Goal: Book appointment/travel/reservation

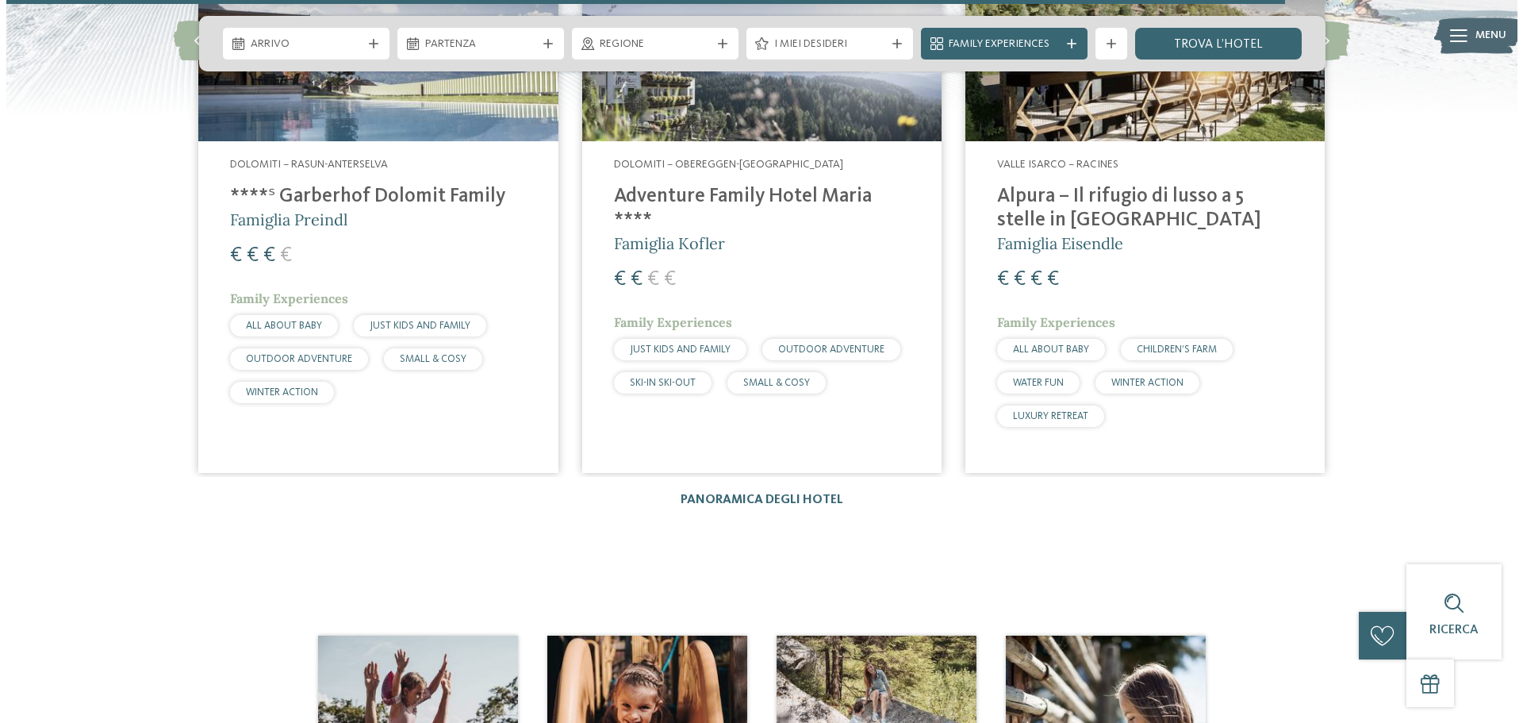
scroll to position [3650, 0]
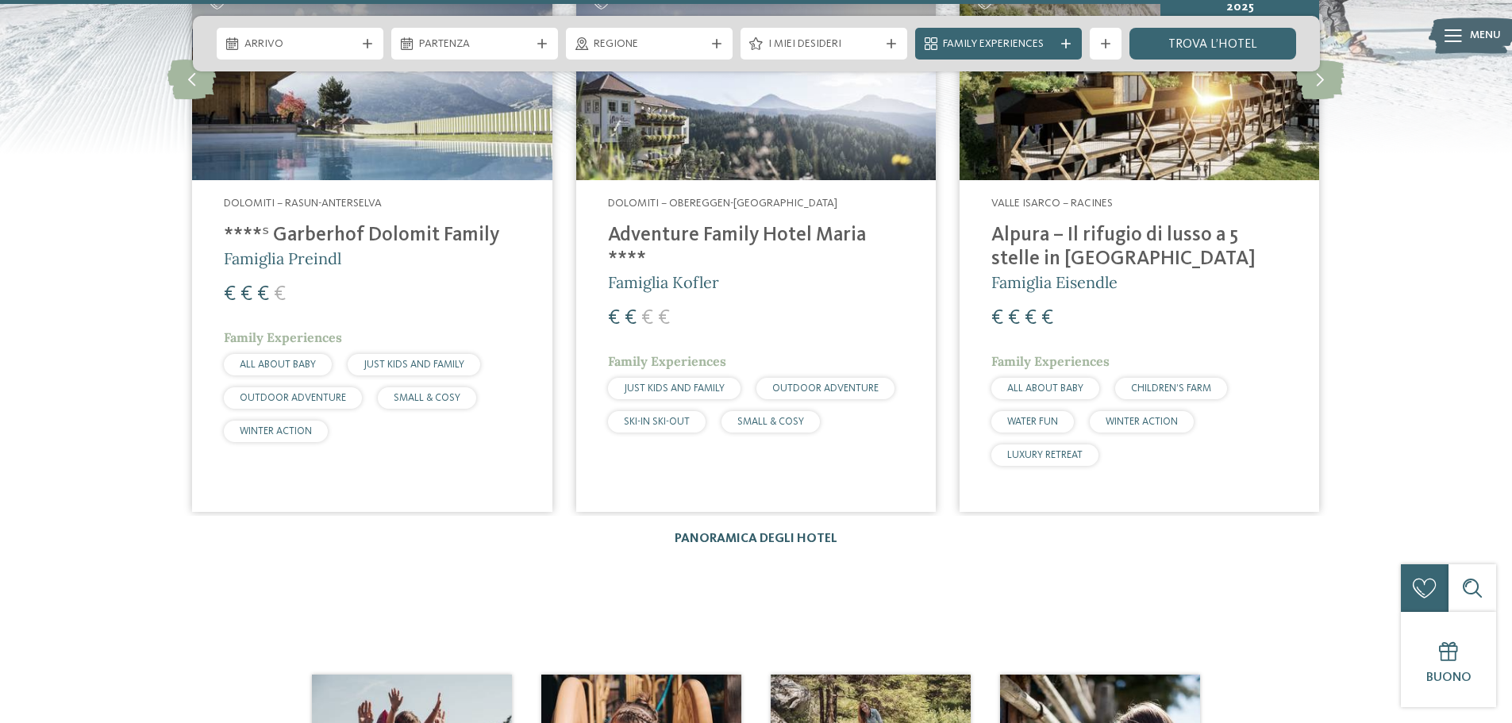
click at [775, 532] on link "Panoramica degli hotel" at bounding box center [755, 538] width 163 height 13
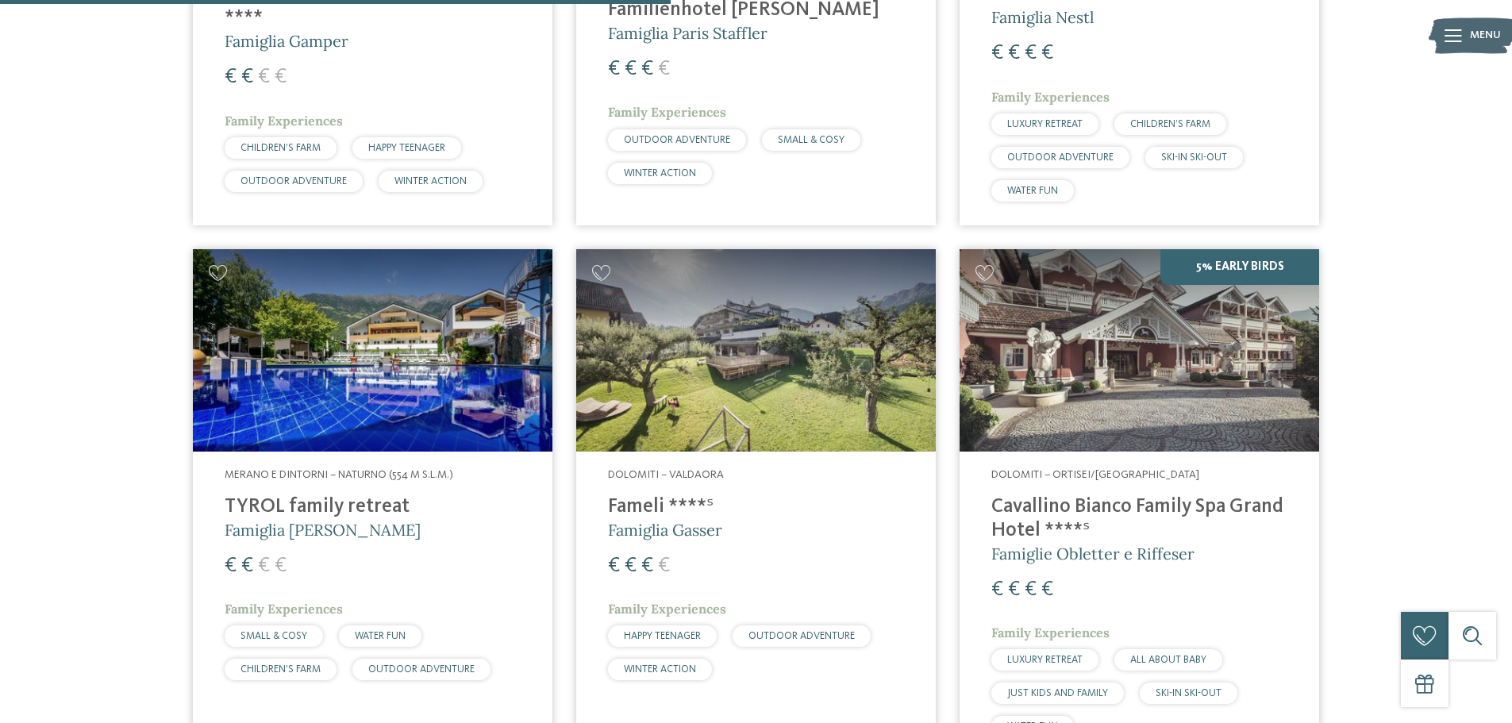
scroll to position [2460, 0]
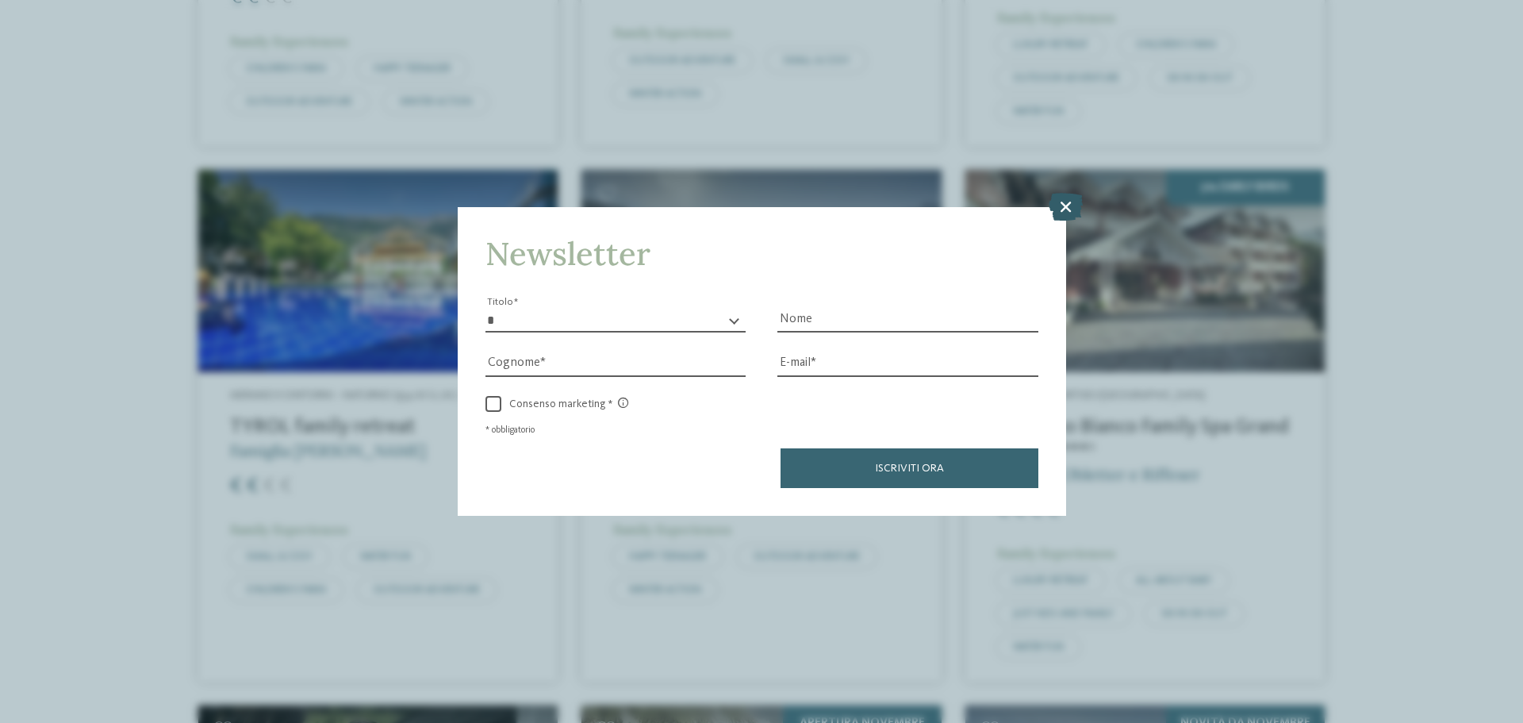
click at [1069, 208] on icon at bounding box center [1066, 207] width 34 height 28
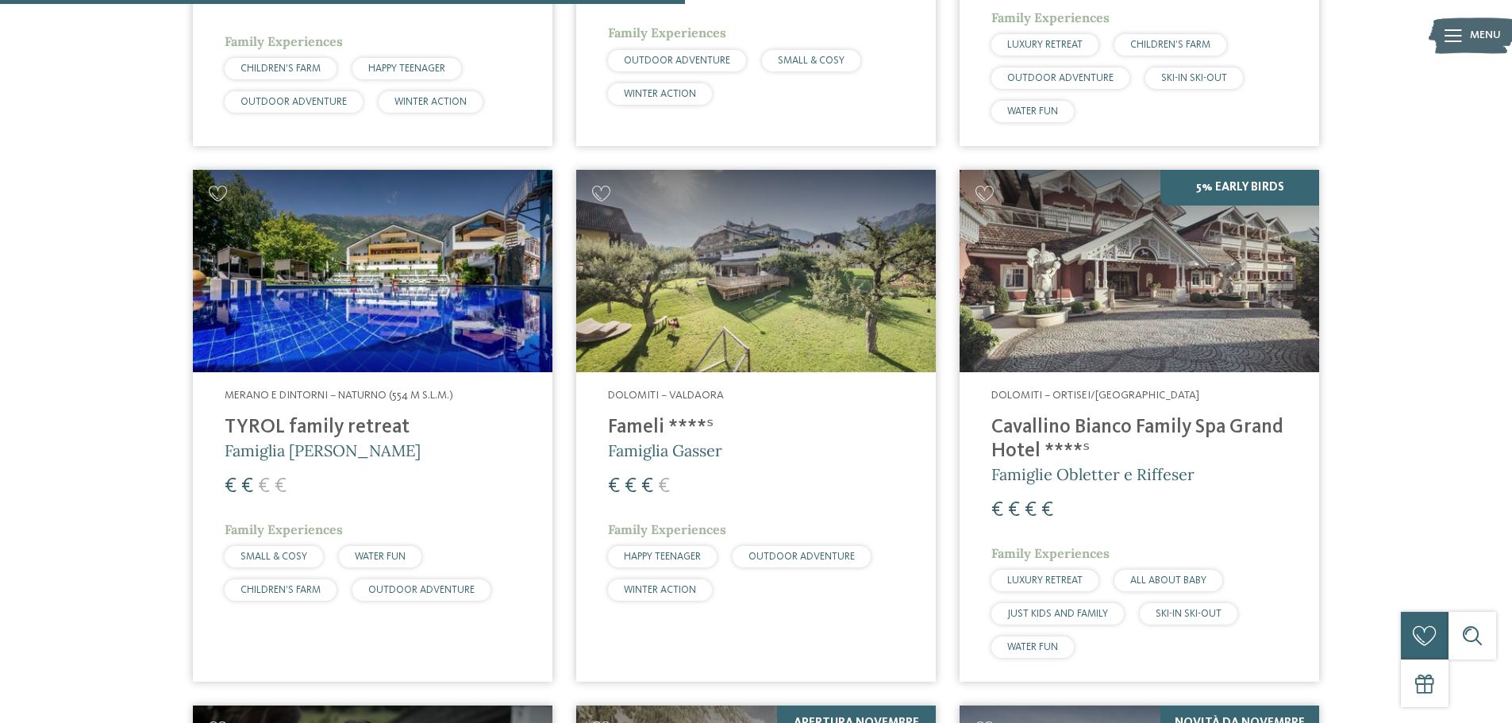
click at [1145, 416] on h4 "Cavallino Bianco Family Spa Grand Hotel ****ˢ" at bounding box center [1139, 440] width 296 height 48
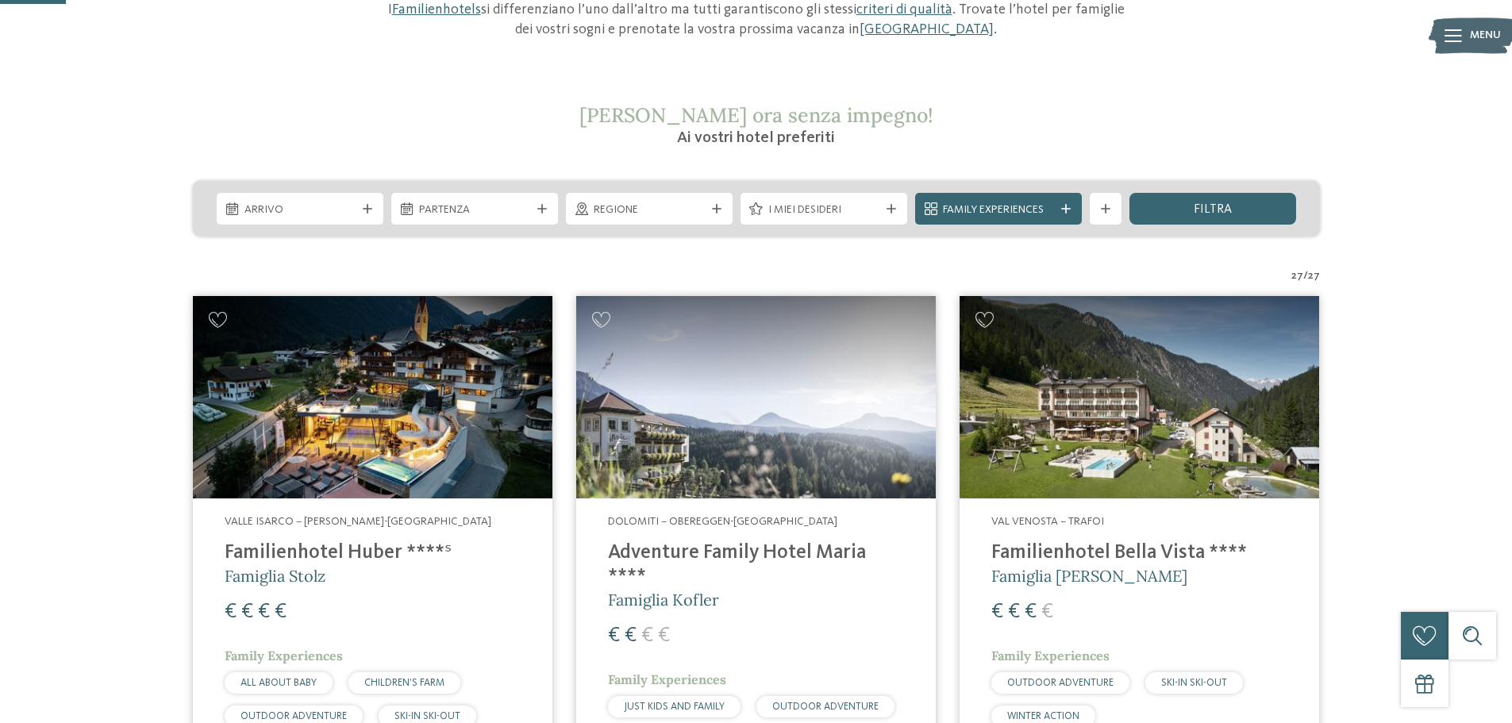
scroll to position [238, 0]
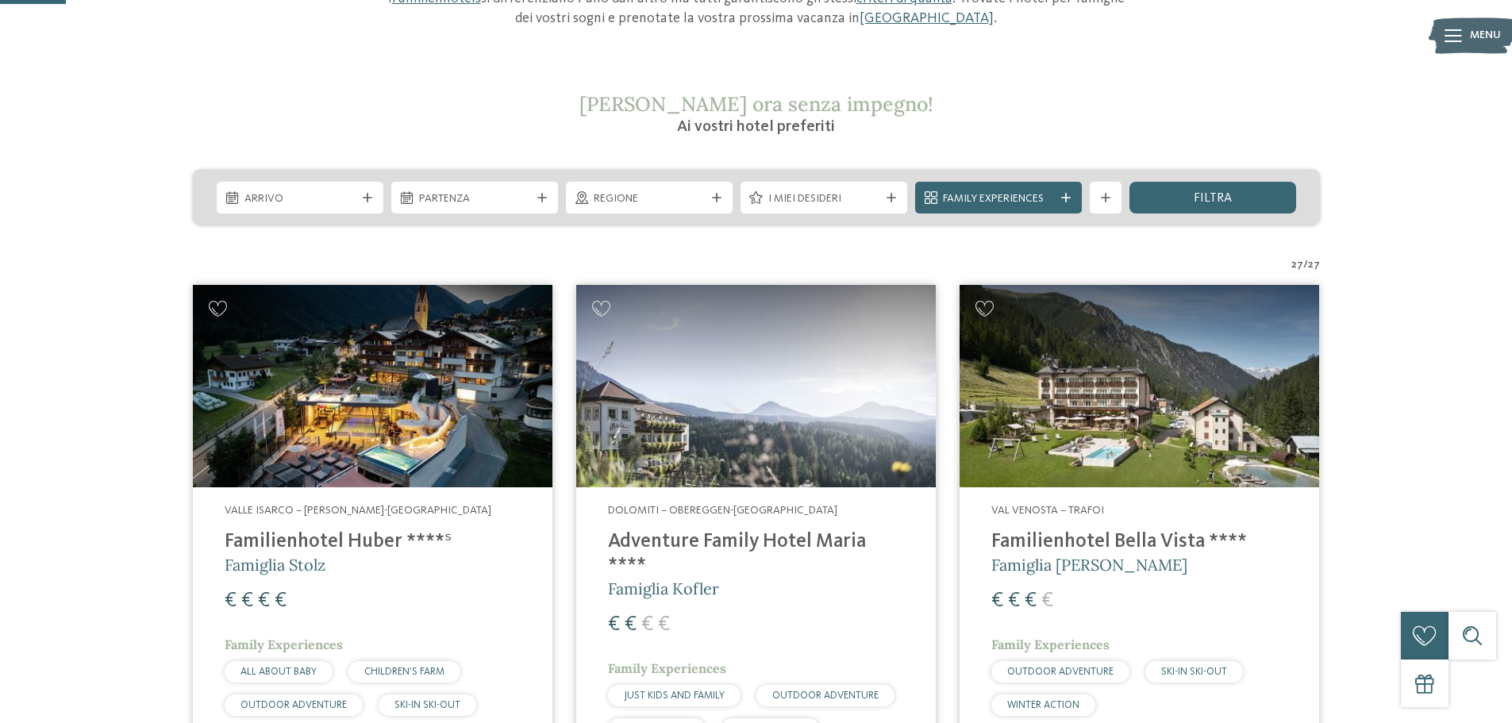
click at [317, 532] on h4 "Familienhotel Huber ****ˢ" at bounding box center [373, 542] width 296 height 24
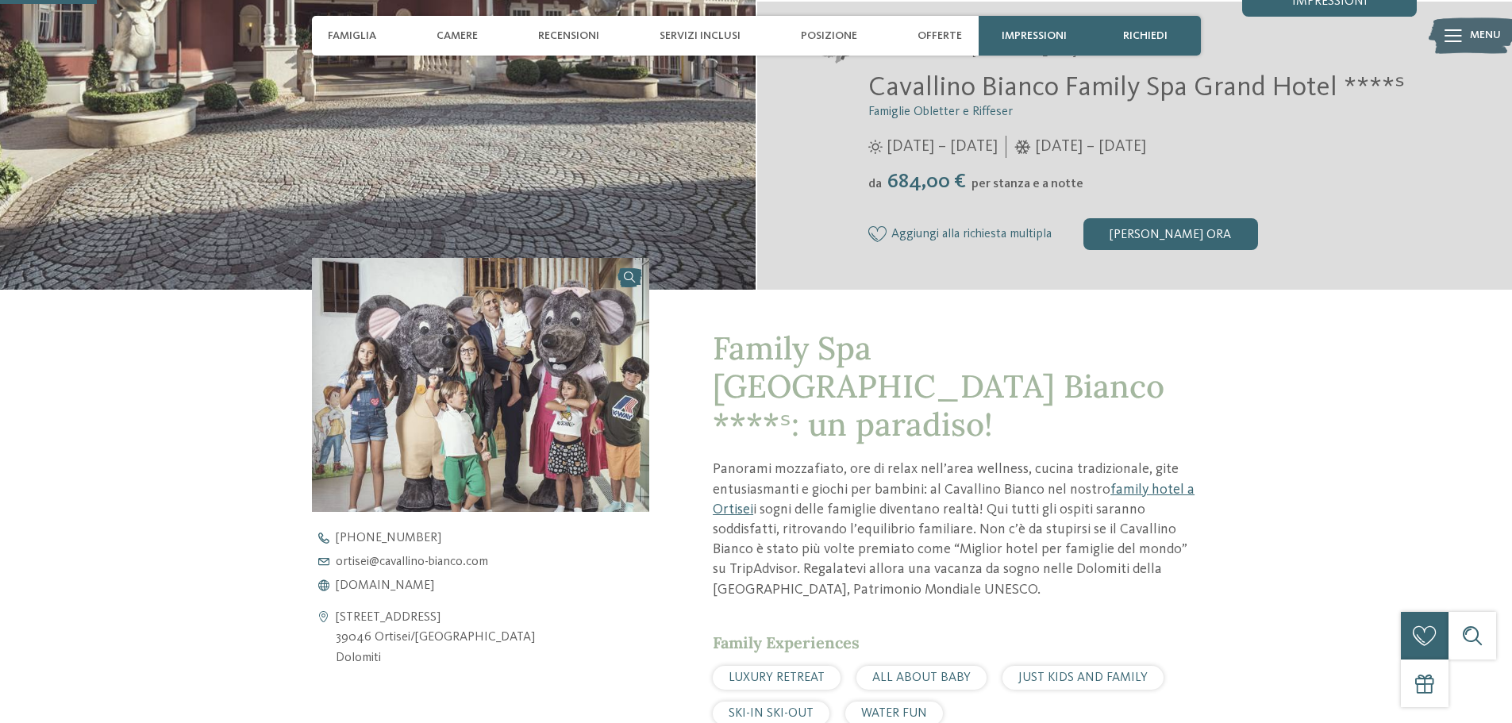
scroll to position [555, 0]
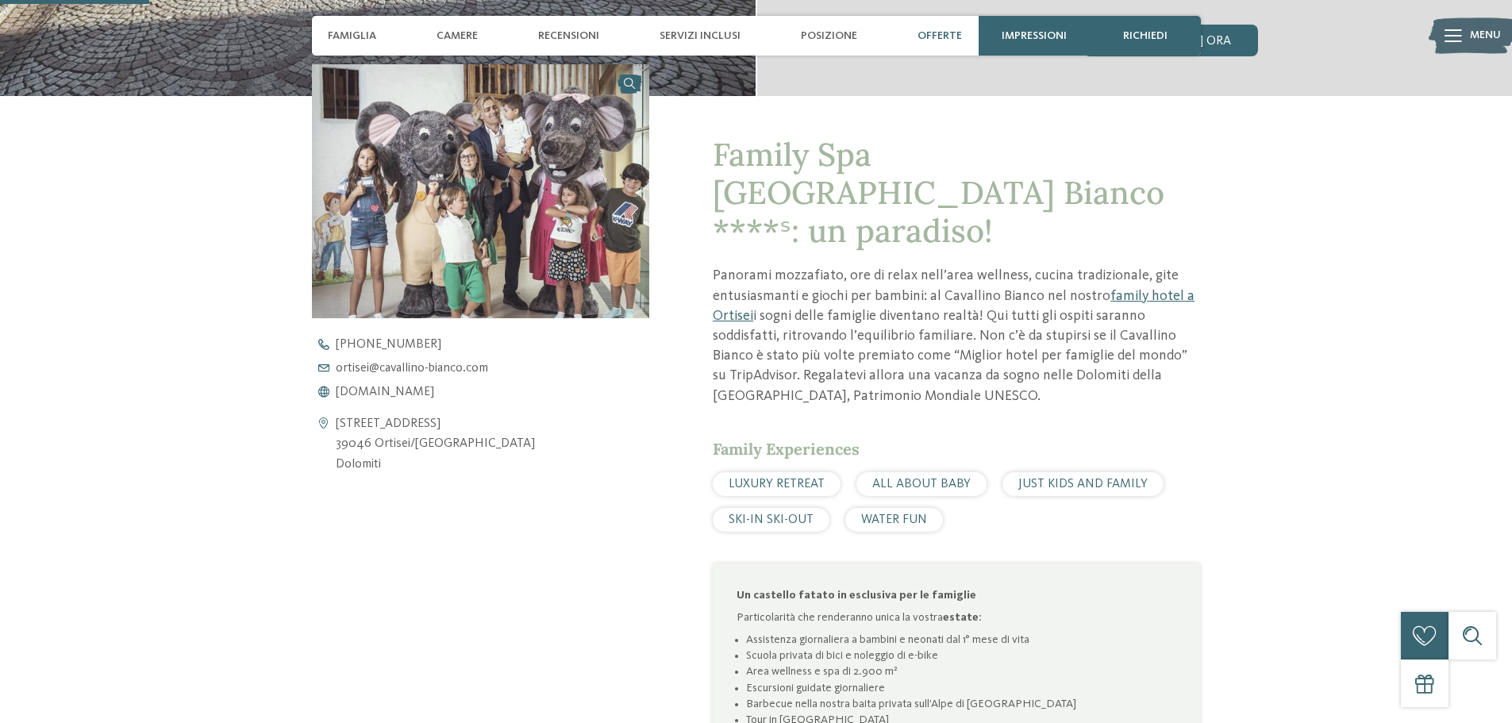
click at [944, 37] on span "Offerte" at bounding box center [939, 35] width 44 height 13
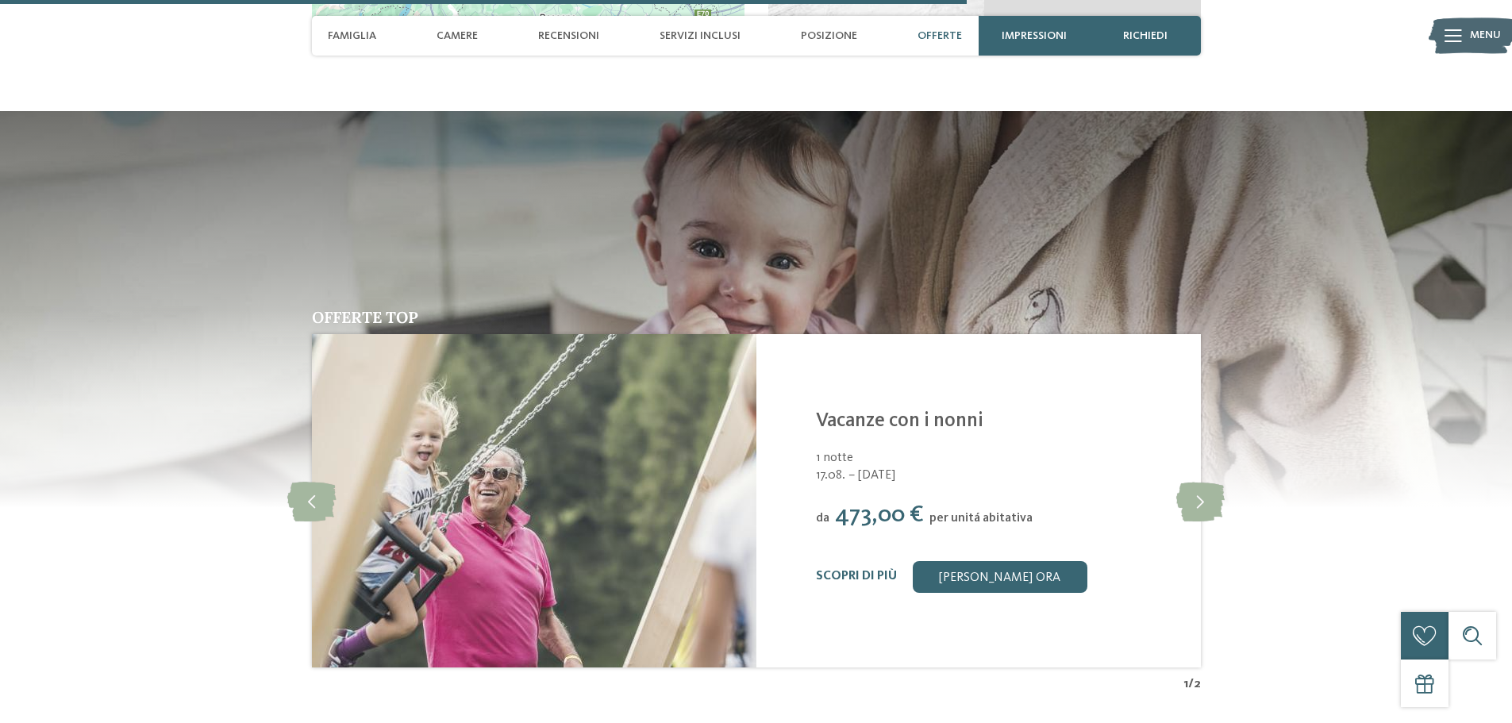
scroll to position [3597, 0]
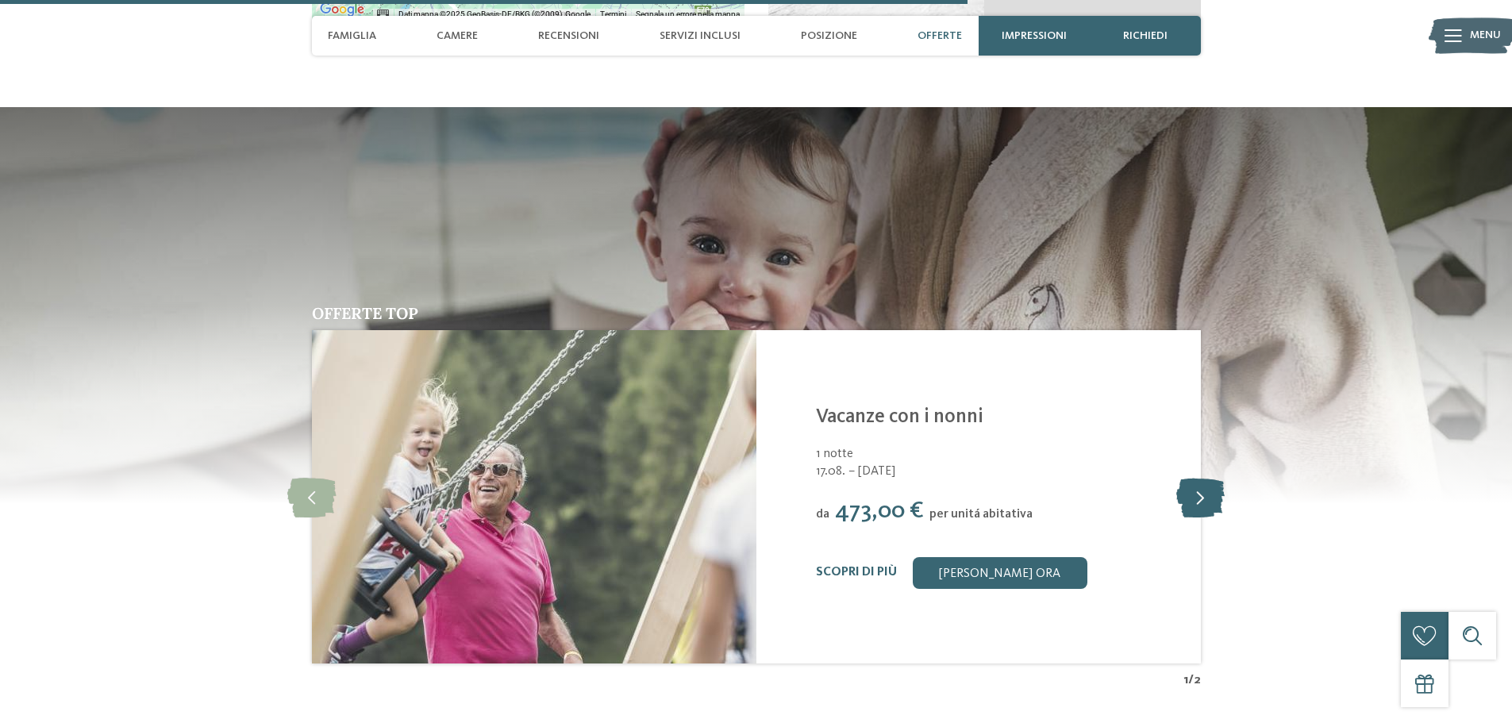
click at [1207, 483] on icon at bounding box center [1200, 497] width 48 height 40
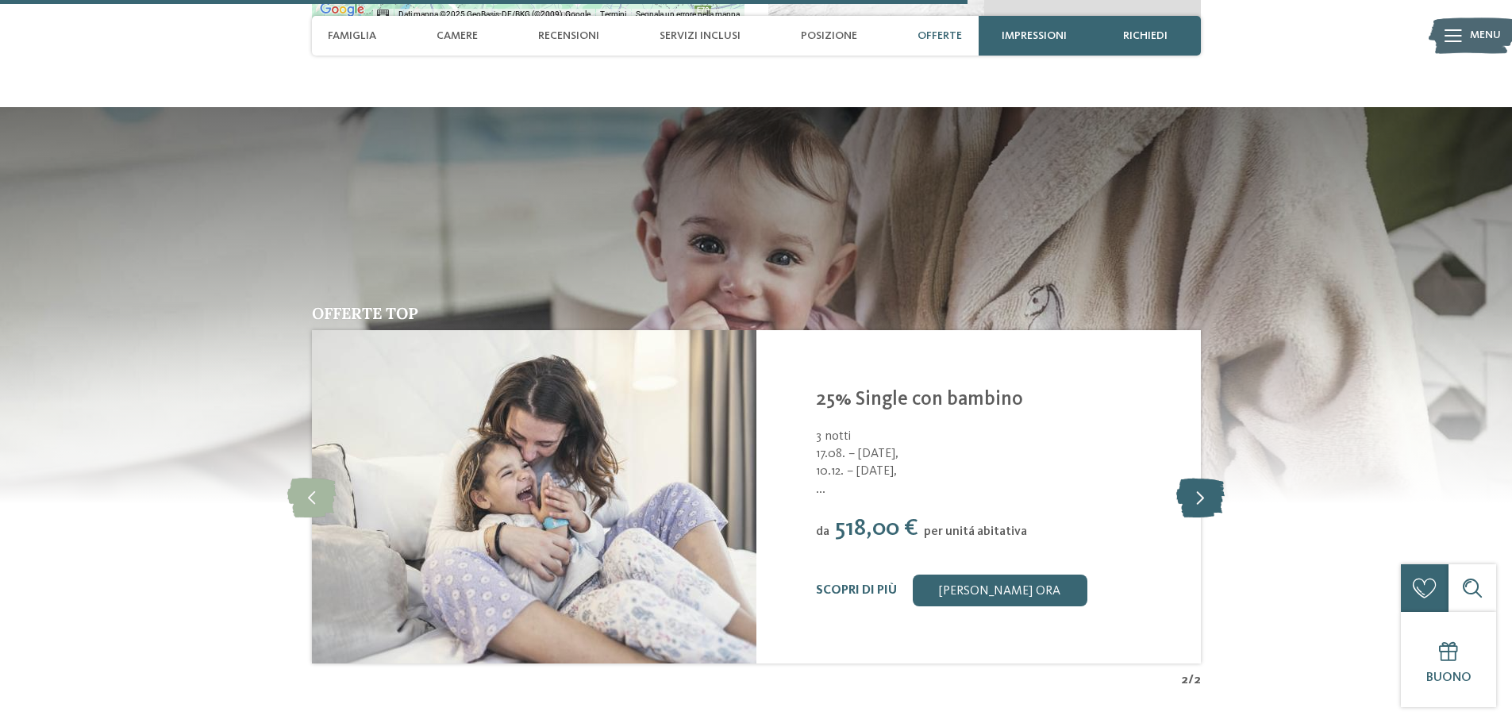
click at [1207, 483] on icon at bounding box center [1200, 497] width 48 height 40
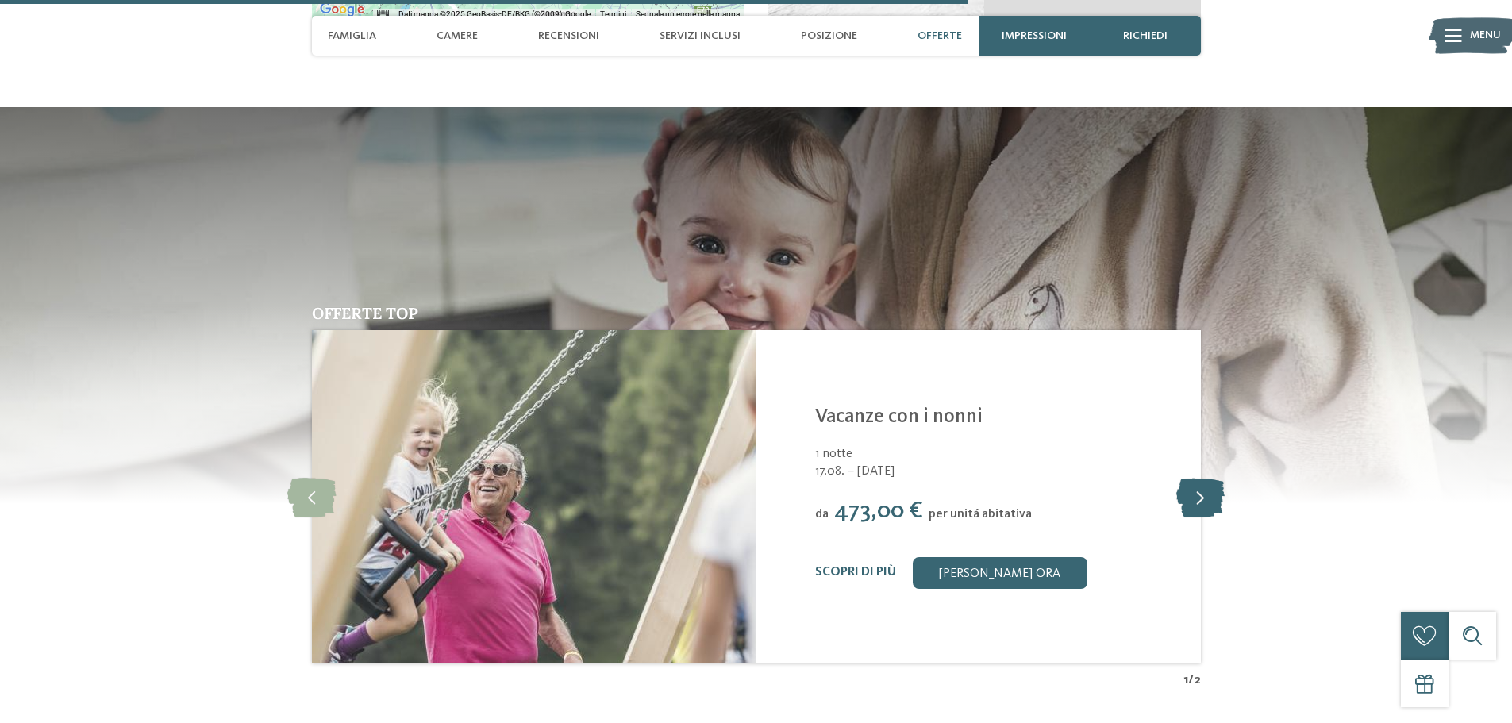
click at [1207, 483] on icon at bounding box center [1200, 497] width 48 height 40
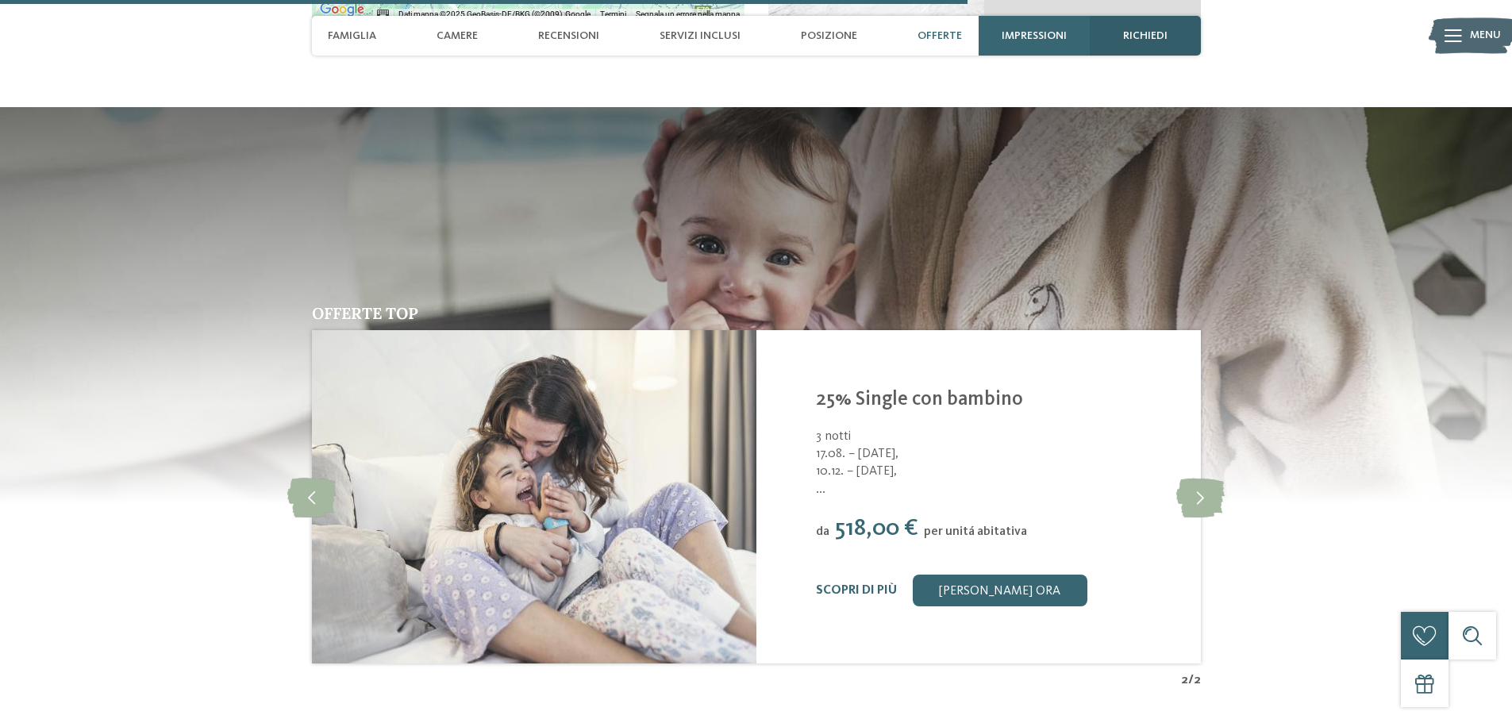
click at [1137, 40] on span "richiedi" at bounding box center [1145, 35] width 44 height 13
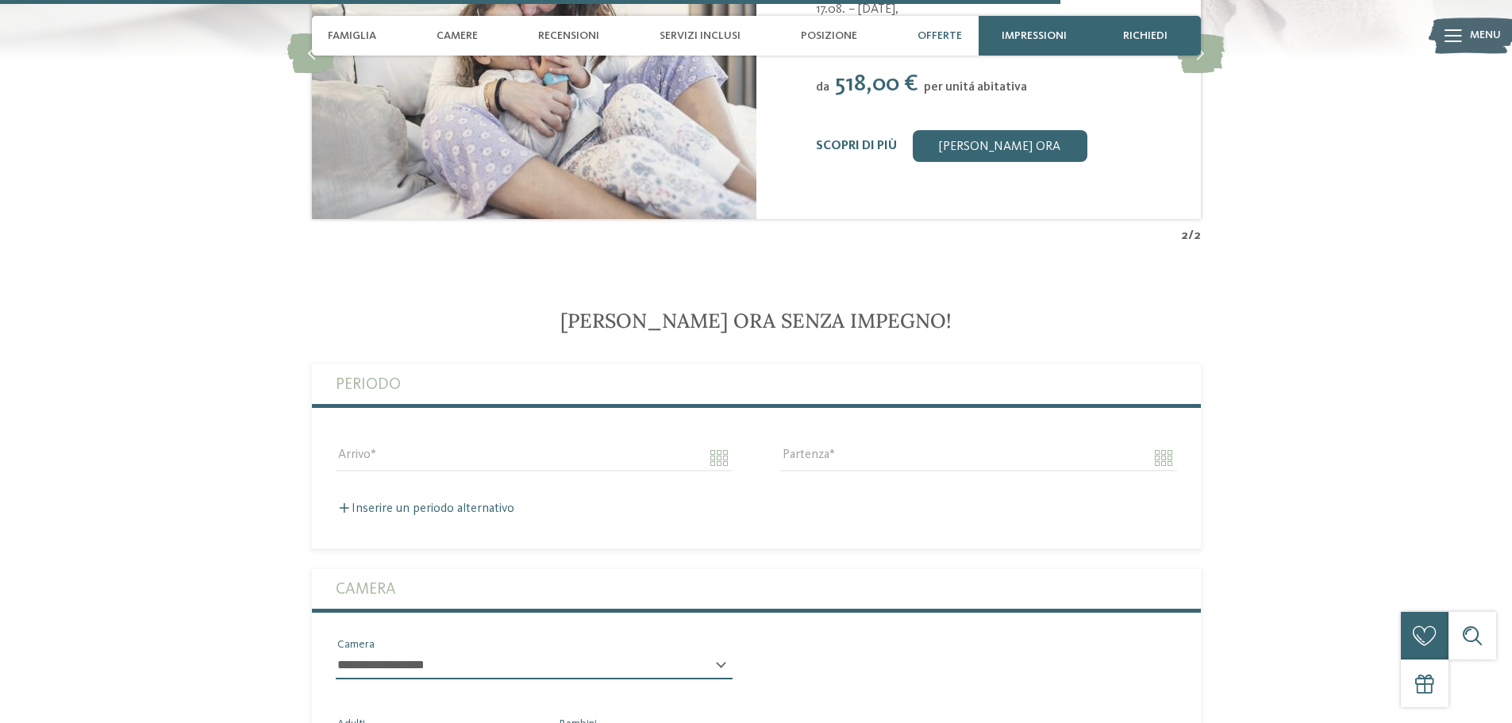
scroll to position [3767, 0]
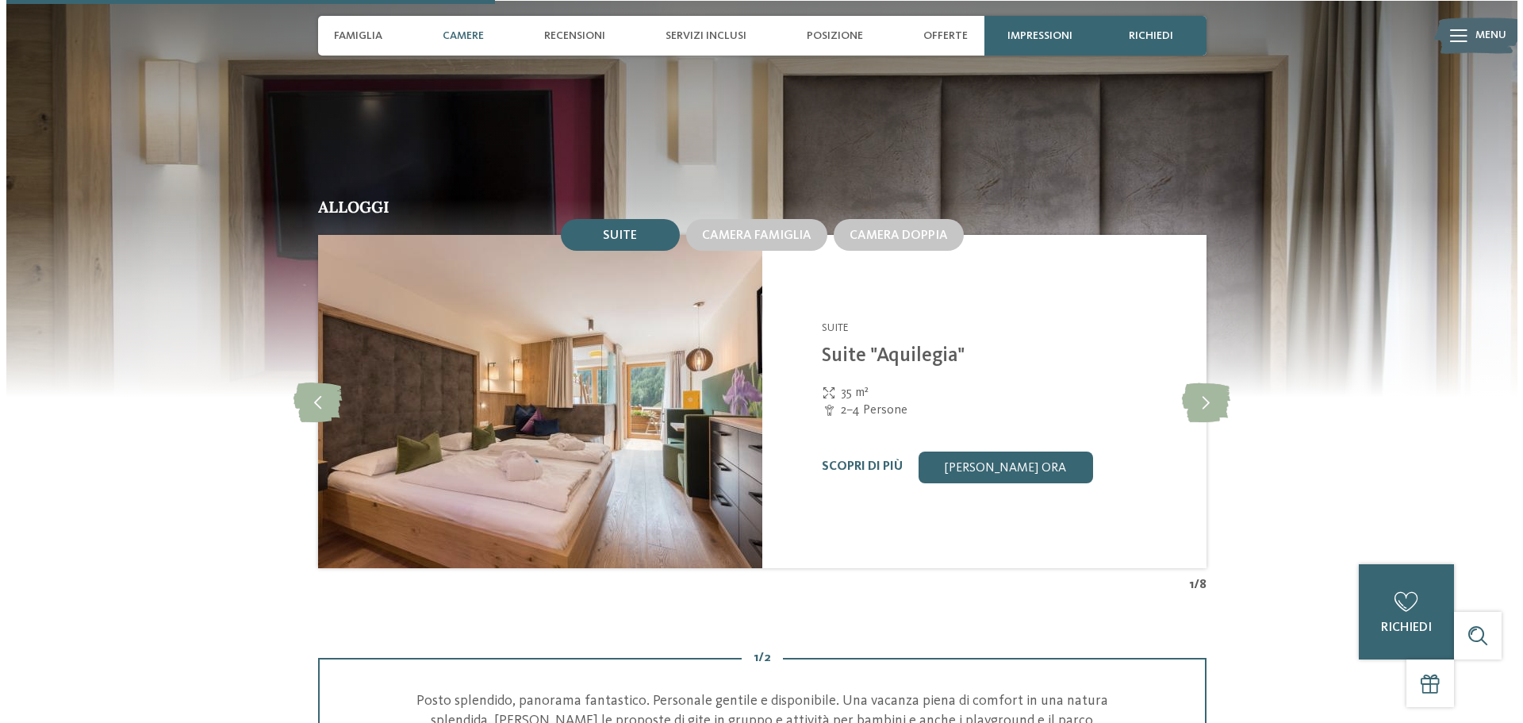
scroll to position [1825, 0]
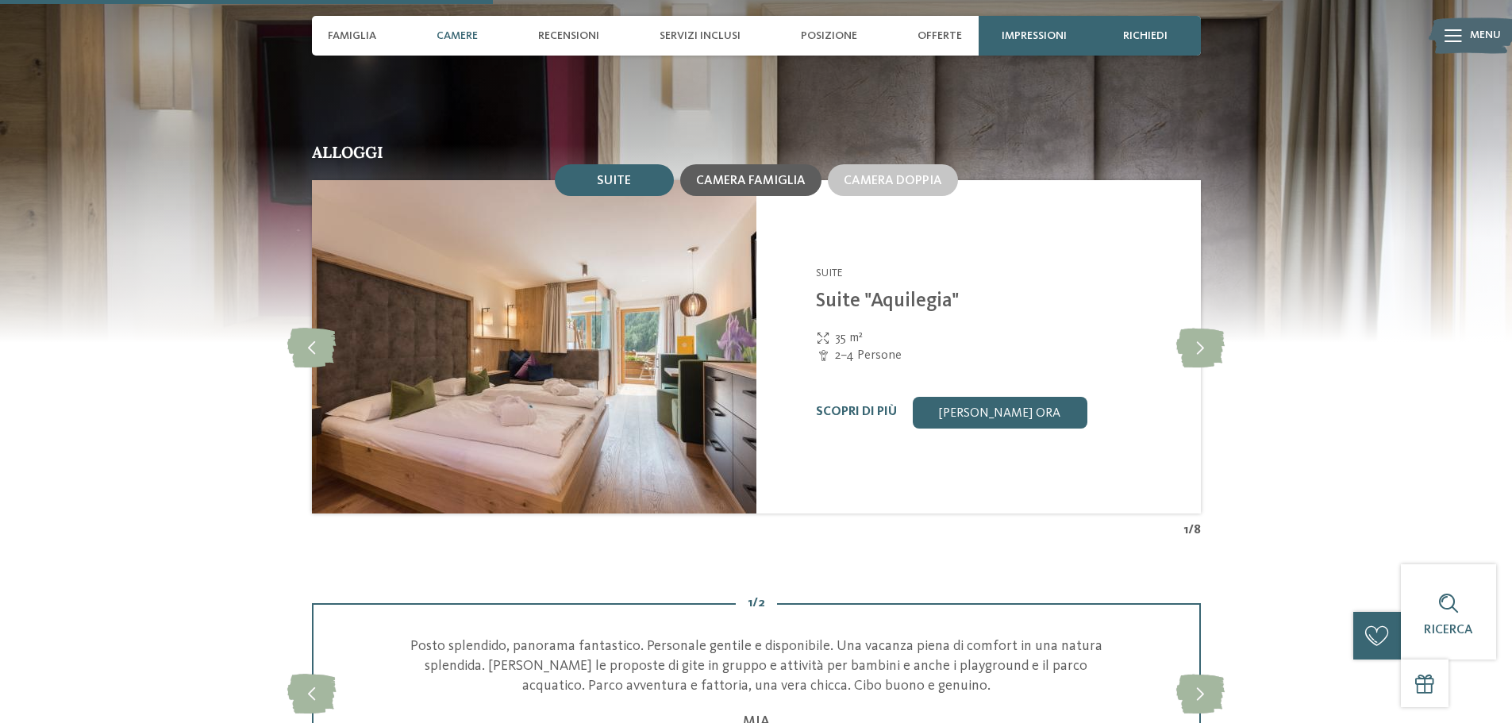
click at [797, 179] on span "Camera famiglia" at bounding box center [750, 181] width 109 height 13
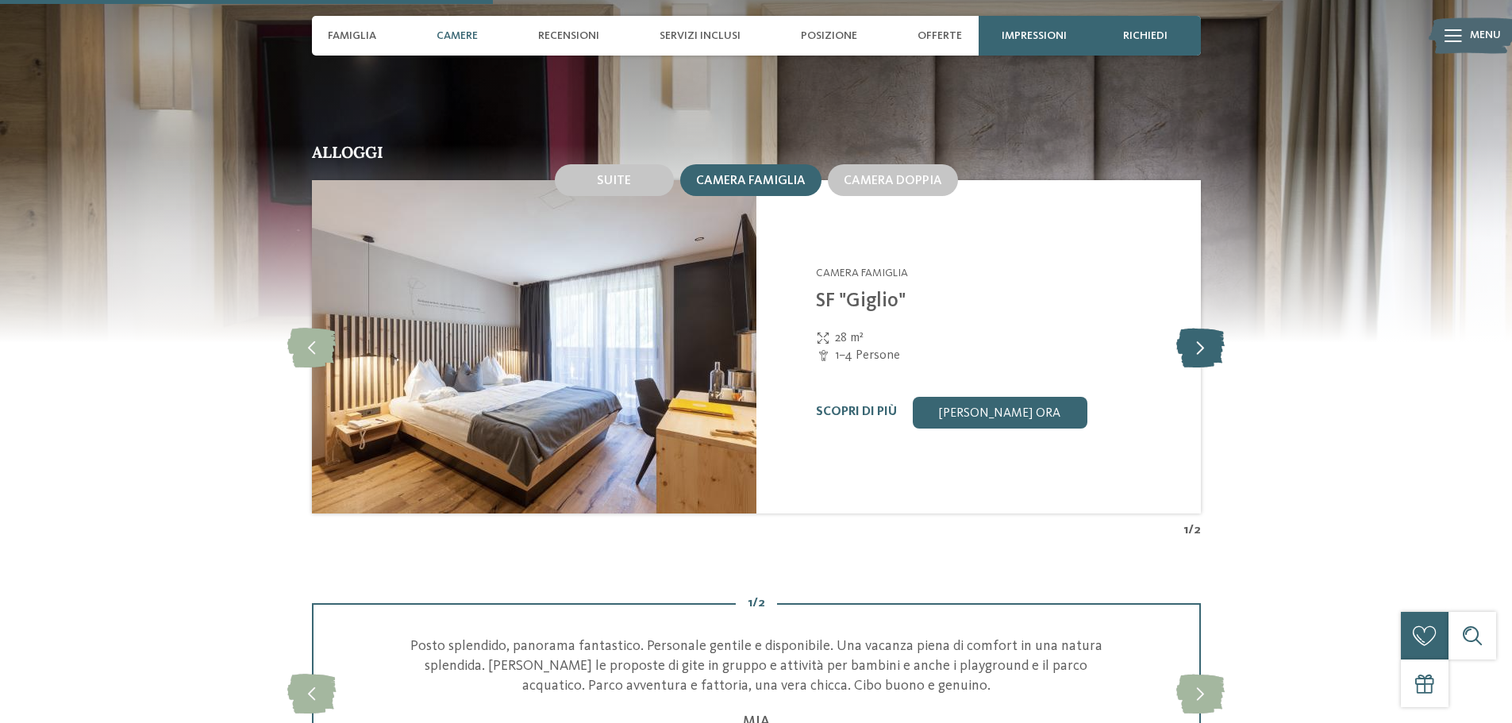
click at [1195, 351] on icon at bounding box center [1200, 347] width 48 height 40
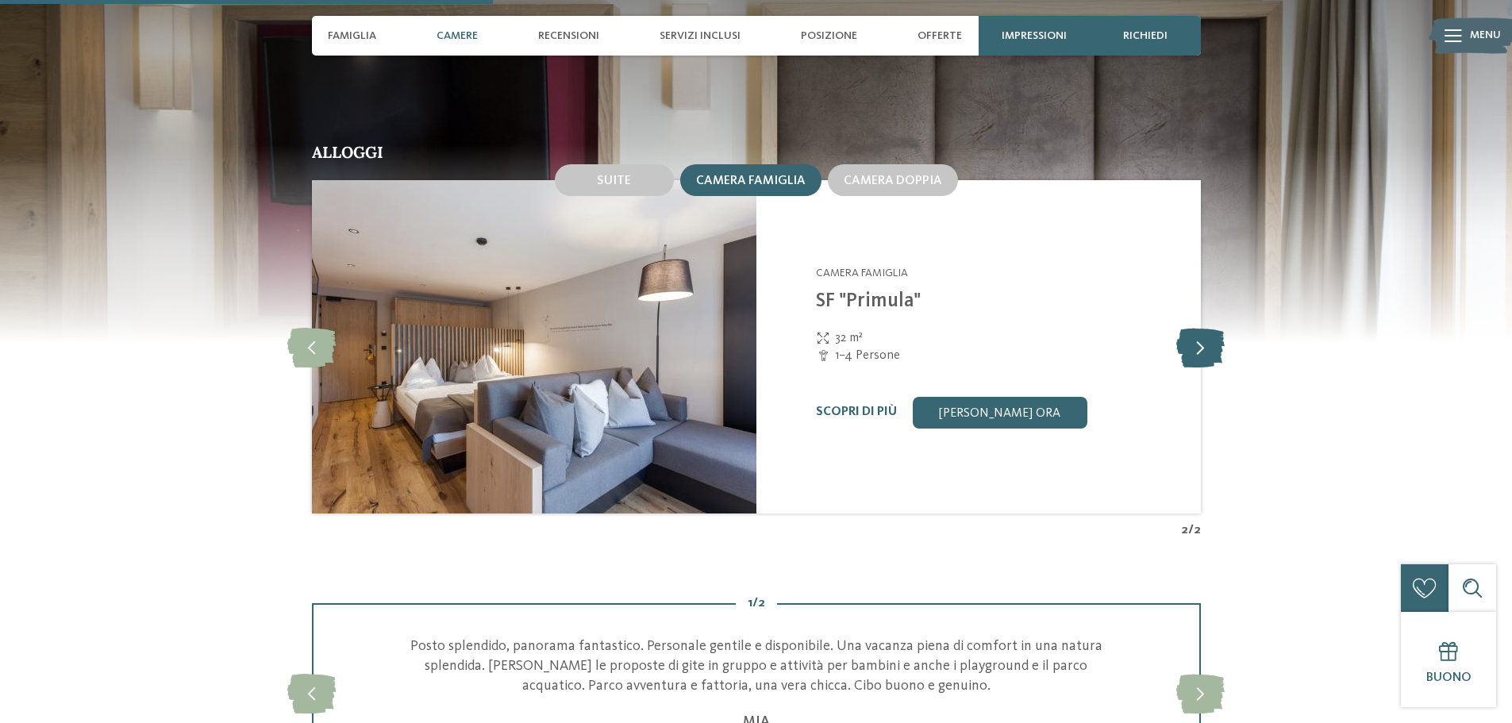
click at [1195, 351] on icon at bounding box center [1200, 347] width 48 height 40
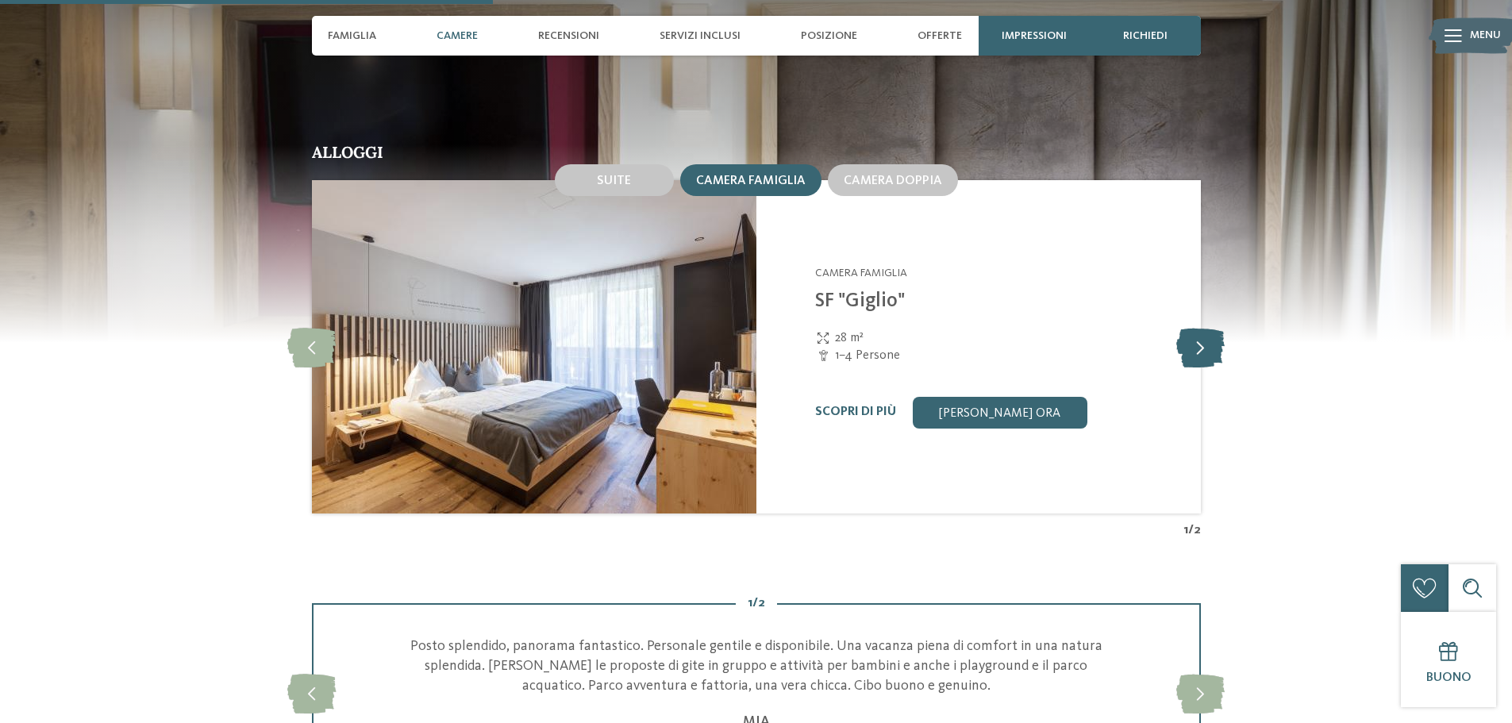
click at [1195, 351] on icon at bounding box center [1200, 347] width 48 height 40
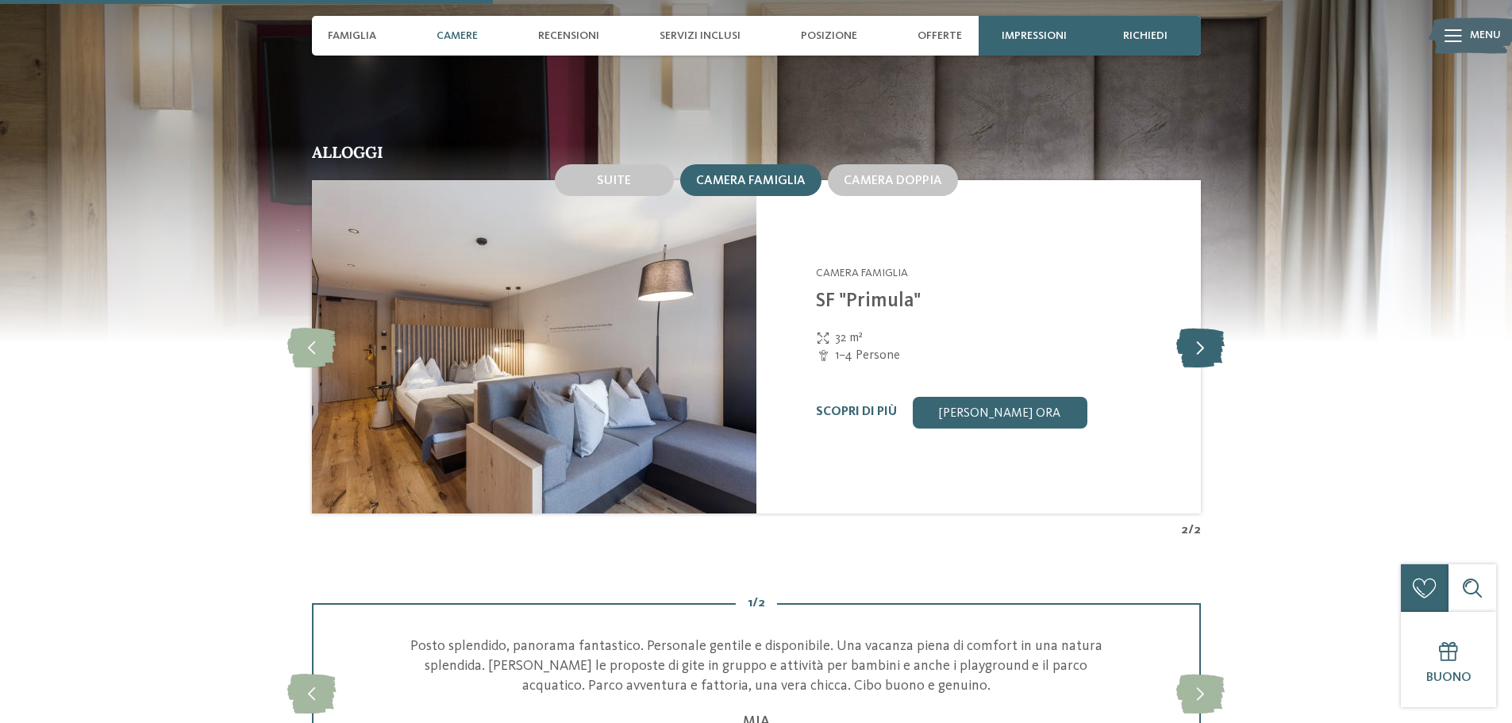
click at [1195, 351] on icon at bounding box center [1200, 347] width 48 height 40
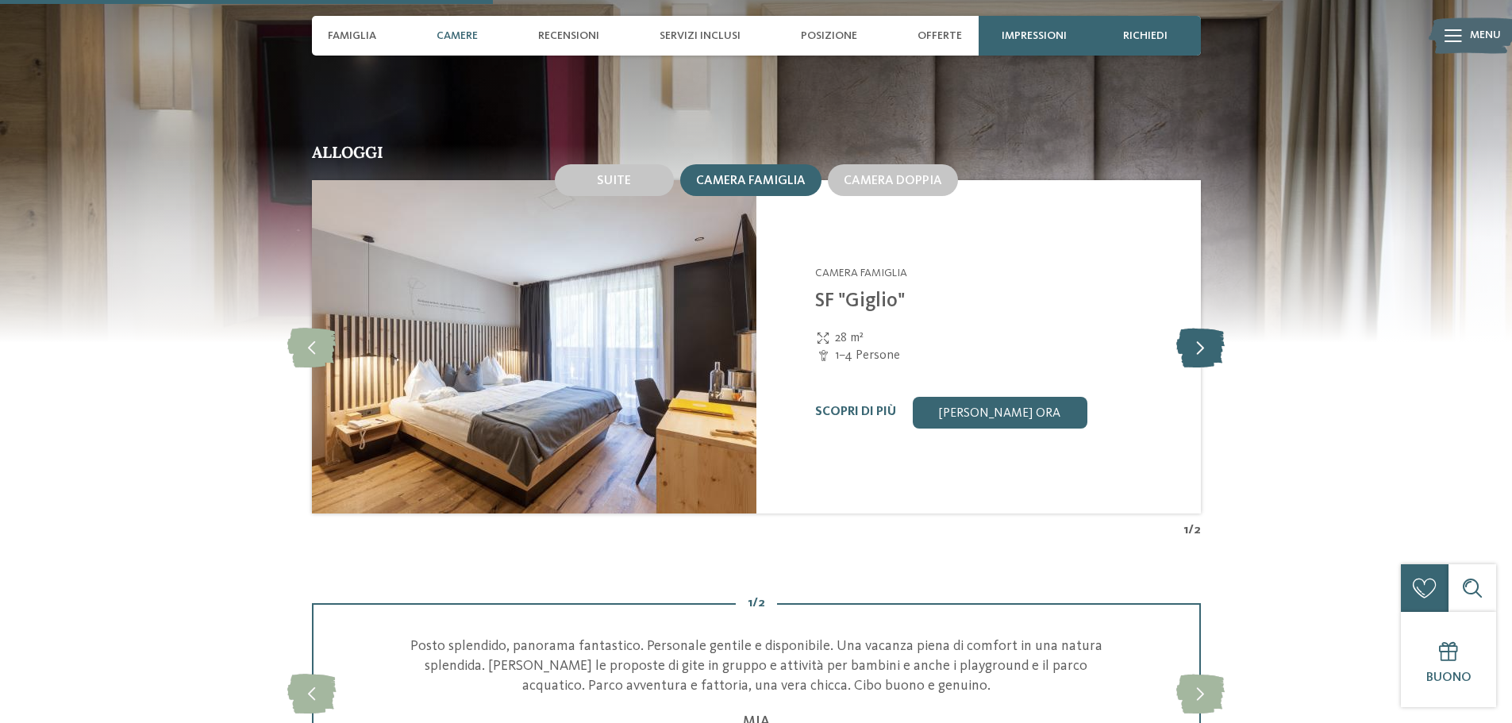
click at [1195, 351] on icon at bounding box center [1200, 347] width 48 height 40
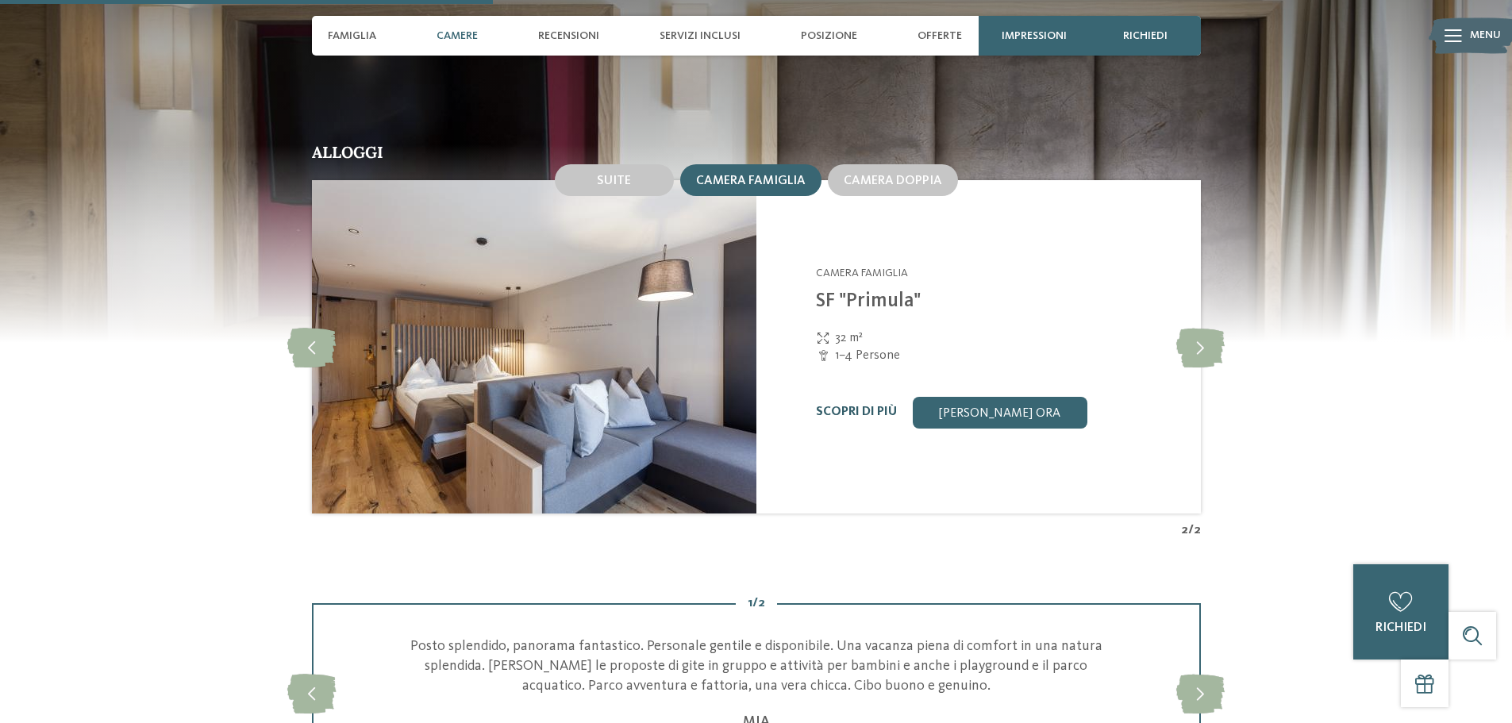
click at [876, 407] on link "Scopri di più" at bounding box center [856, 411] width 81 height 13
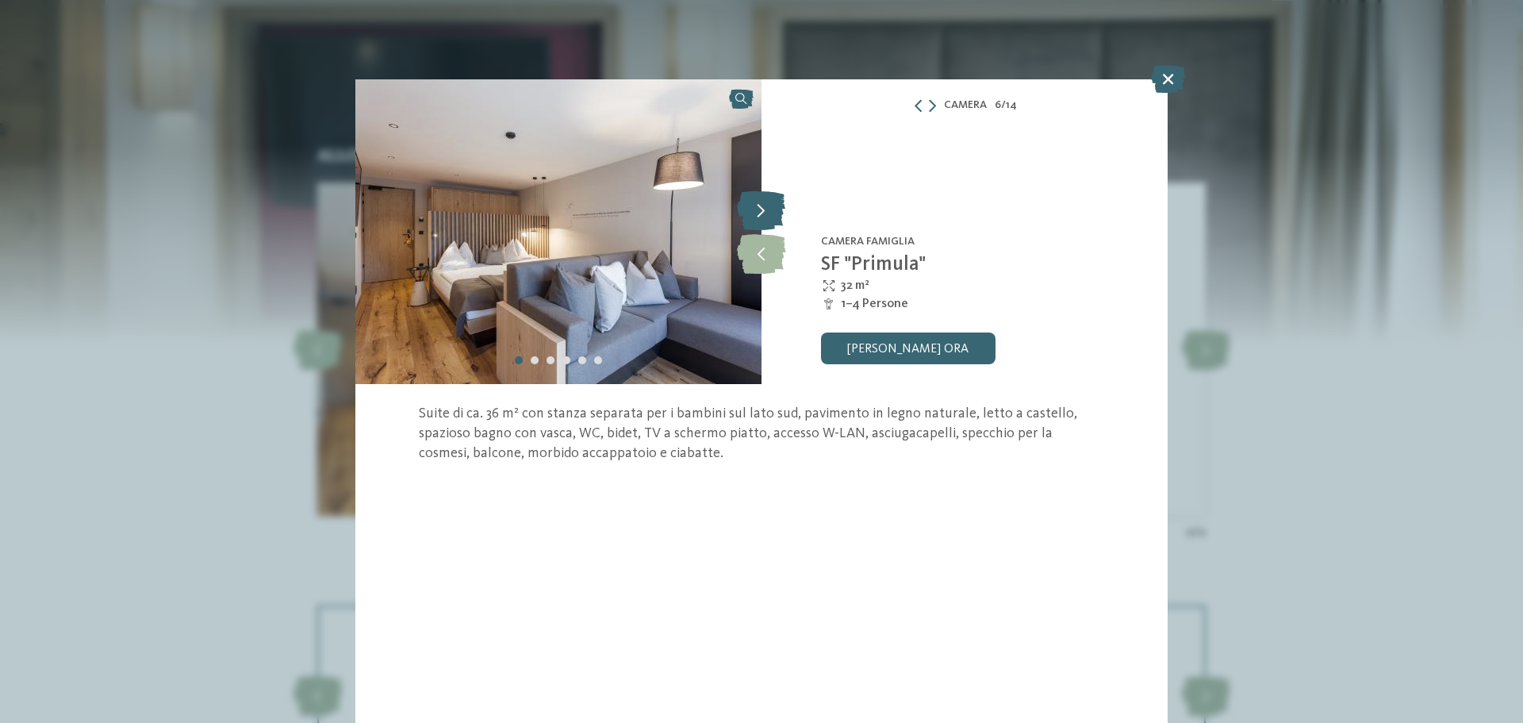
click at [768, 206] on icon at bounding box center [761, 210] width 48 height 40
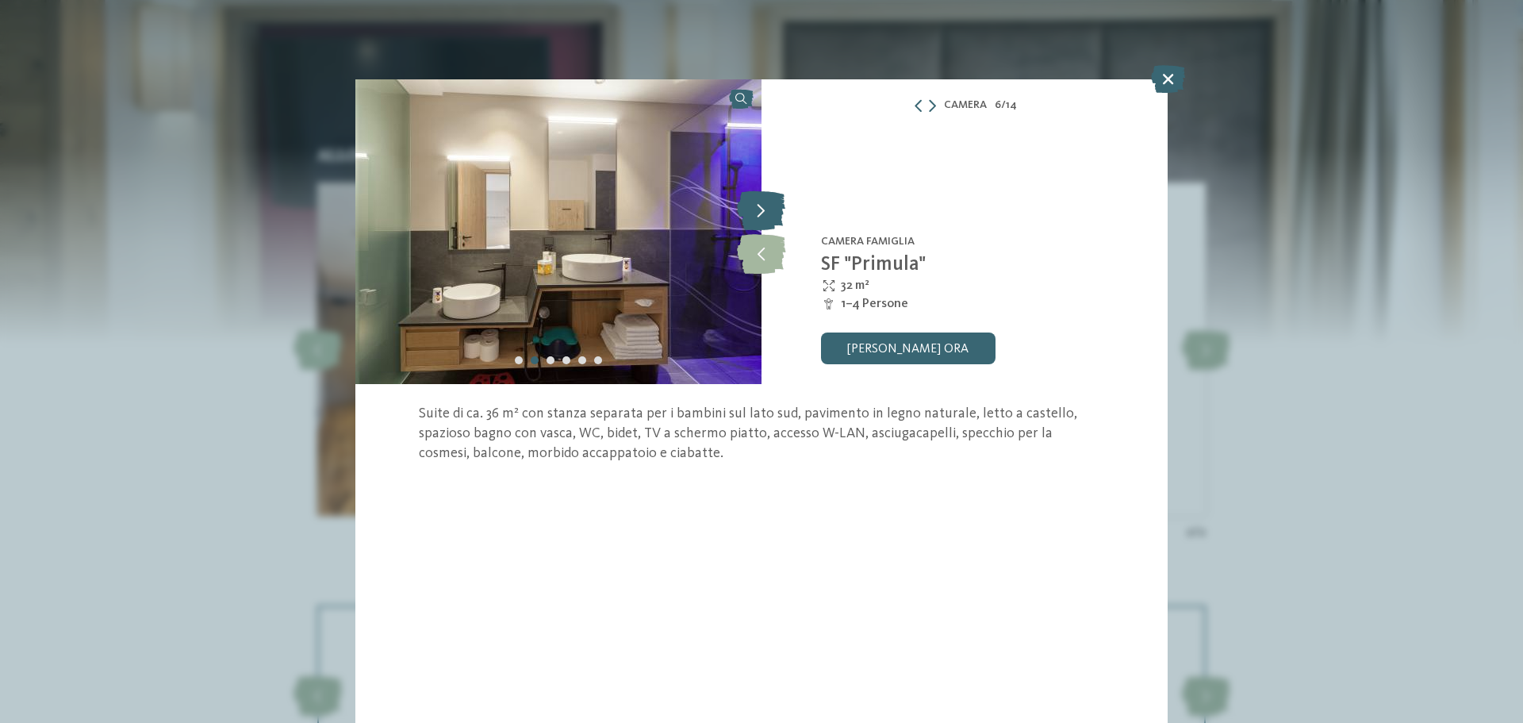
click at [768, 206] on icon at bounding box center [761, 210] width 48 height 40
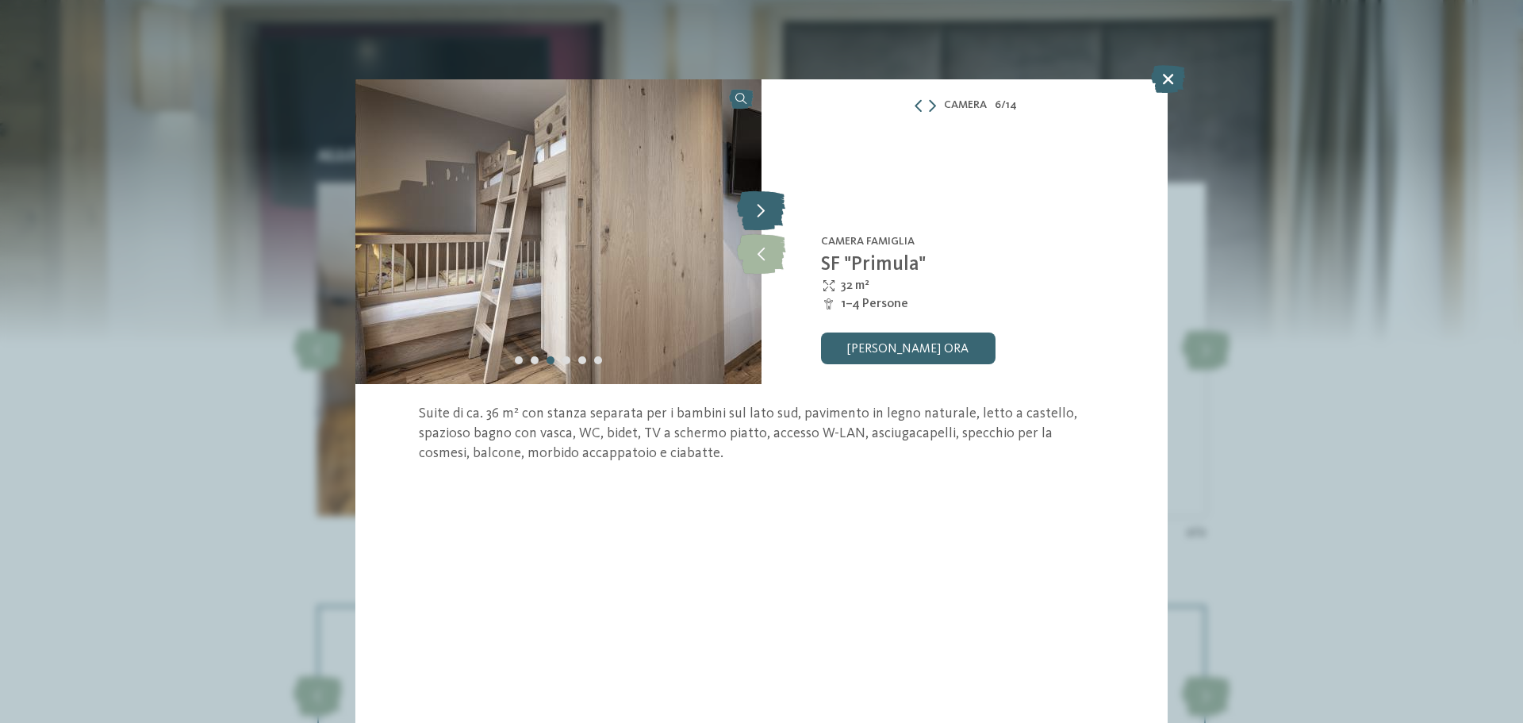
click at [768, 206] on icon at bounding box center [761, 210] width 48 height 40
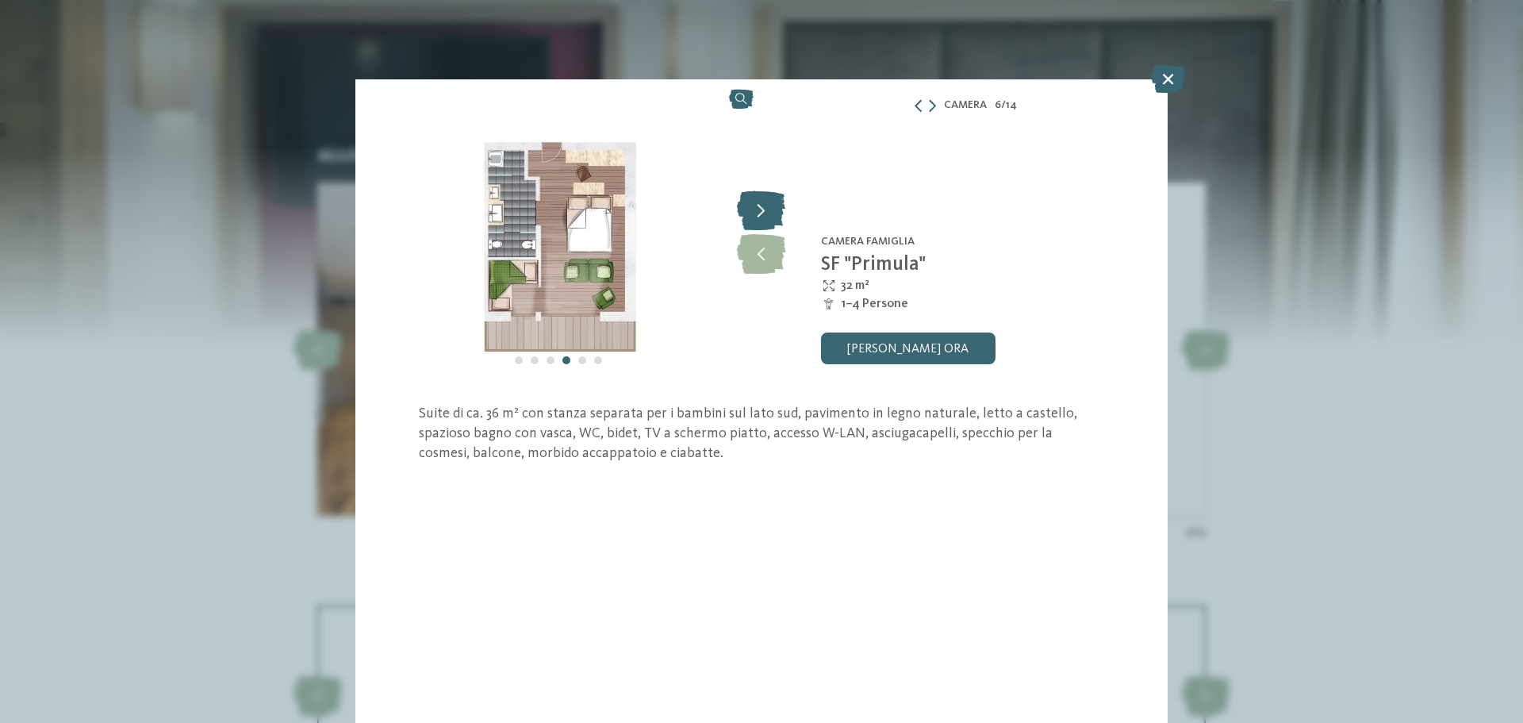
click at [768, 206] on icon at bounding box center [761, 210] width 48 height 40
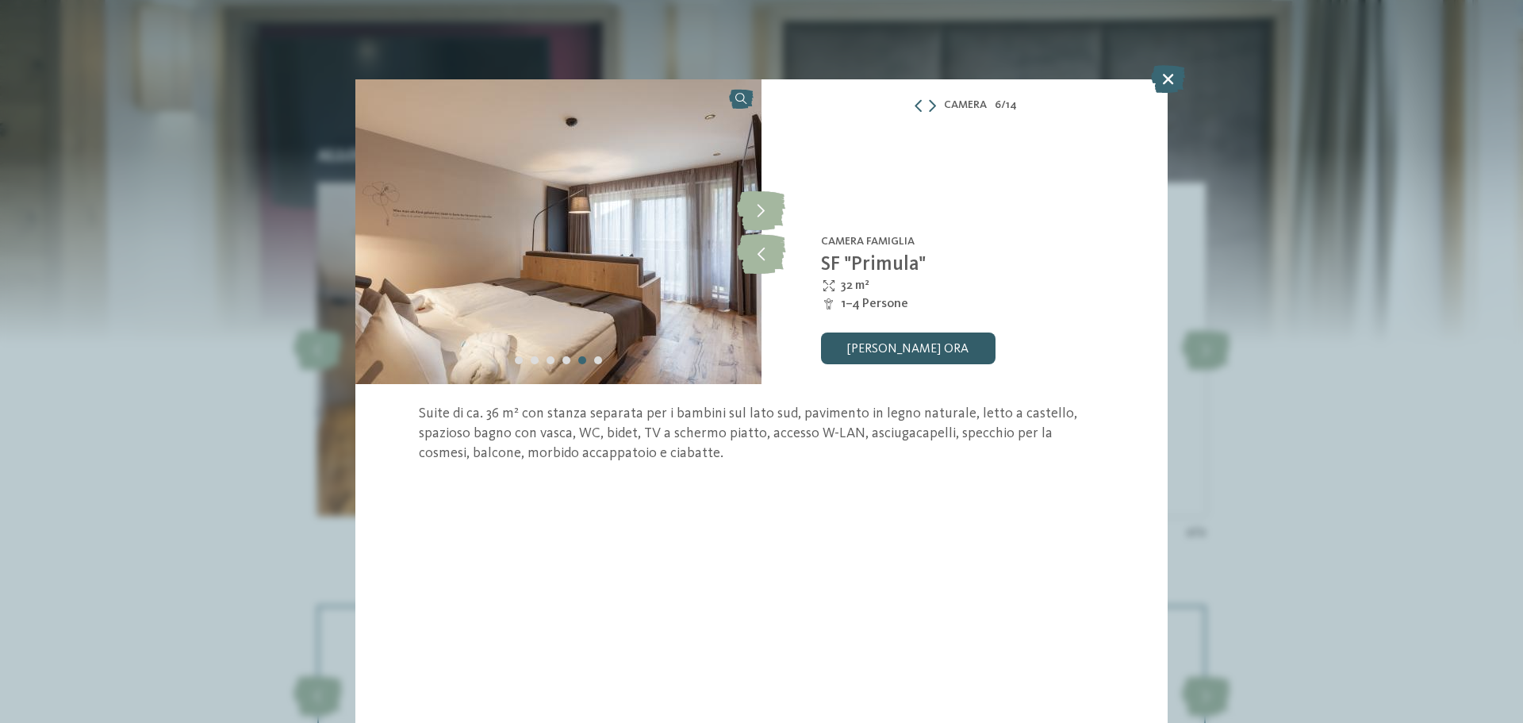
click at [922, 340] on link "[PERSON_NAME] ora" at bounding box center [908, 348] width 175 height 32
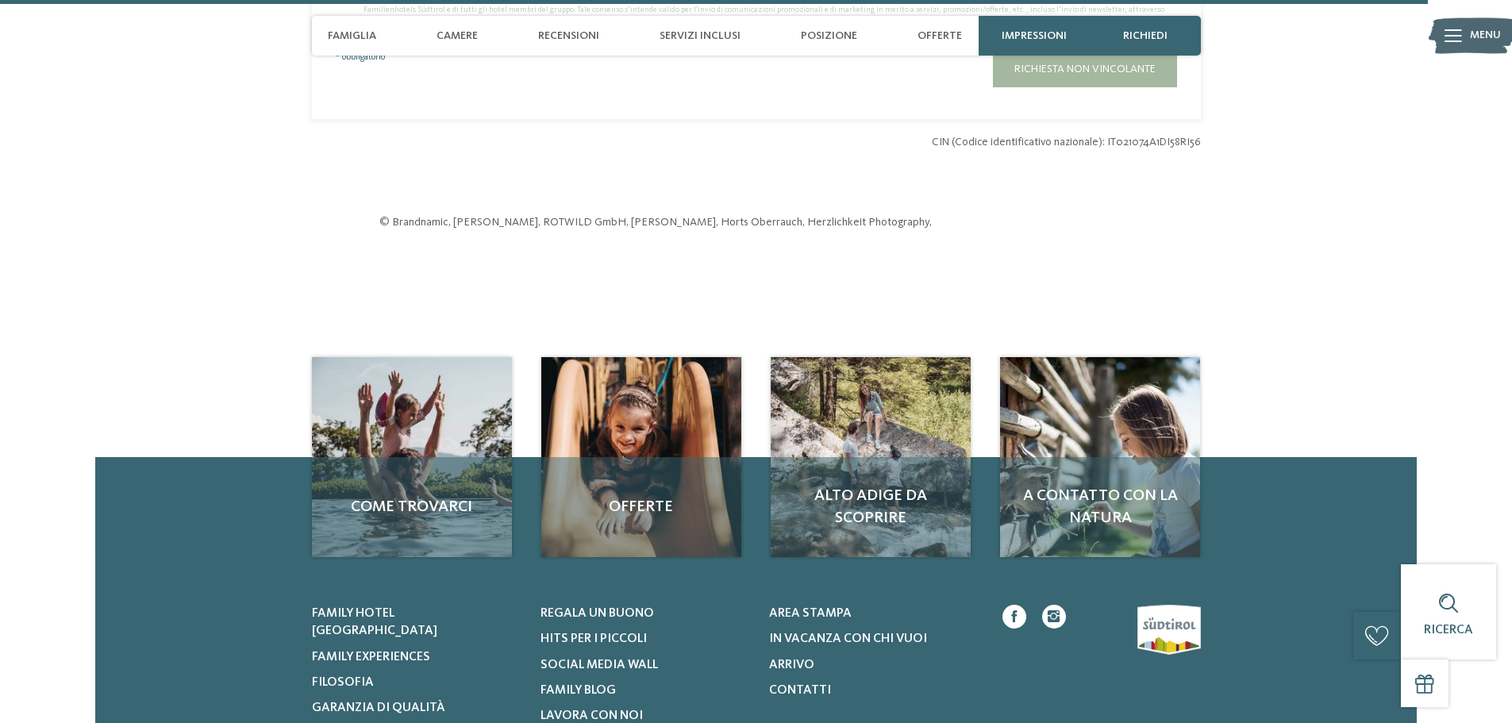
scroll to position [5483, 0]
